Goal: Task Accomplishment & Management: Use online tool/utility

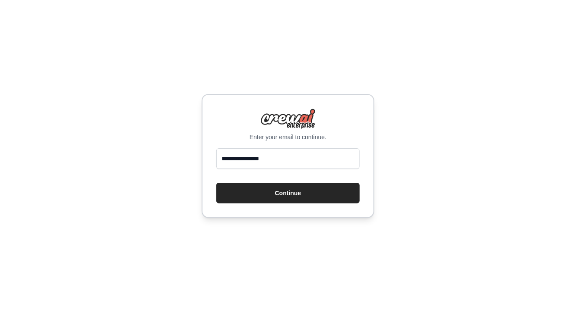
type input "**********"
click at [216, 183] on button "Continue" at bounding box center [287, 193] width 143 height 21
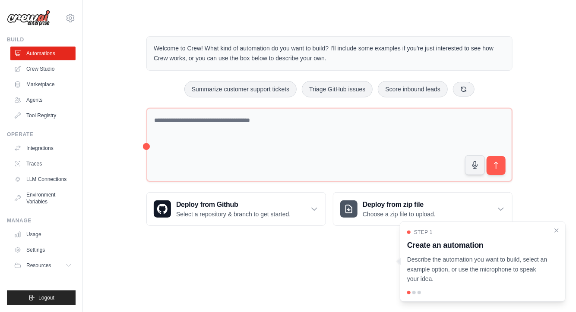
click at [107, 74] on div "Welcome to Crew! What kind of automation do you want to build? I'll include som…" at bounding box center [329, 131] width 465 height 218
click at [232, 266] on body "zwire01@gmail.com Settings Build Automations Crew Studio" at bounding box center [288, 156] width 576 height 312
click at [107, 60] on div "Welcome to Crew! What kind of automation do you want to build? I'll include som…" at bounding box center [329, 131] width 465 height 218
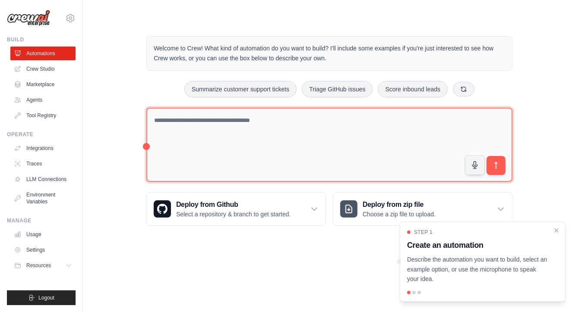
click at [172, 143] on textarea at bounding box center [329, 145] width 366 height 75
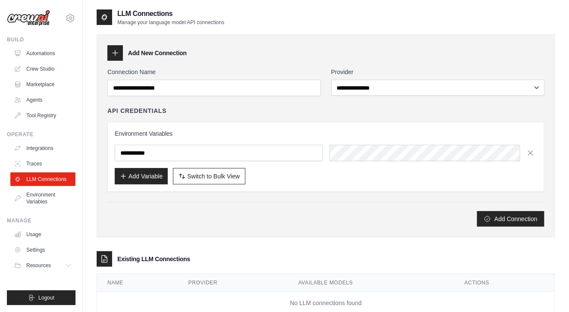
click at [159, 212] on div "Add Connection" at bounding box center [325, 219] width 437 height 16
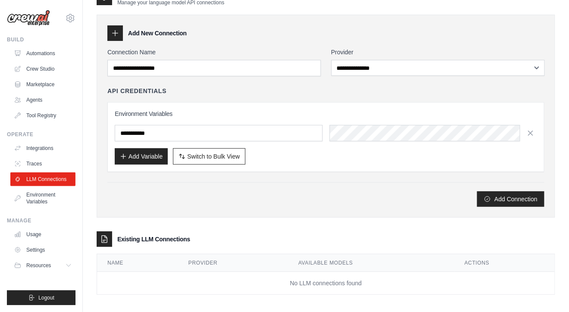
scroll to position [22, 0]
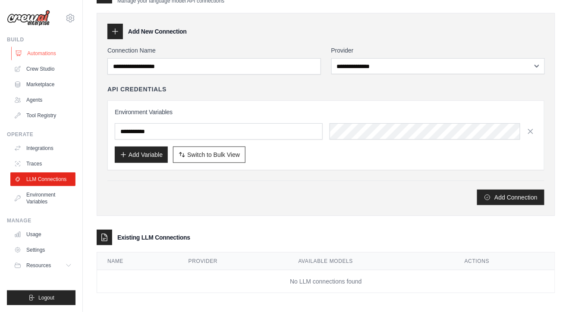
click at [30, 54] on link "Automations" at bounding box center [43, 54] width 65 height 14
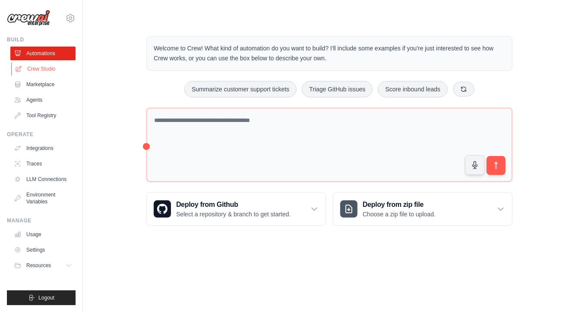
click at [41, 70] on link "Crew Studio" at bounding box center [43, 69] width 65 height 14
